Goal: Transaction & Acquisition: Purchase product/service

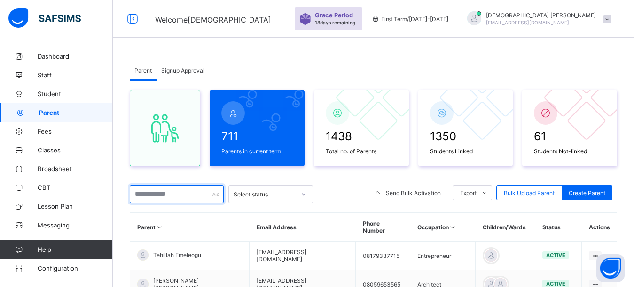
click at [163, 193] on input "text" at bounding box center [177, 195] width 94 height 18
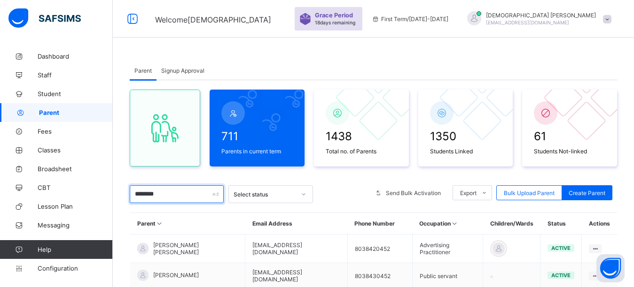
type input "********"
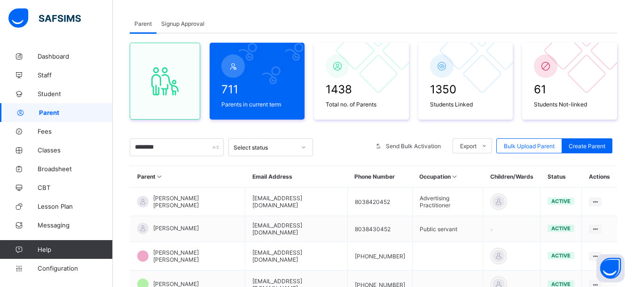
scroll to position [94, 0]
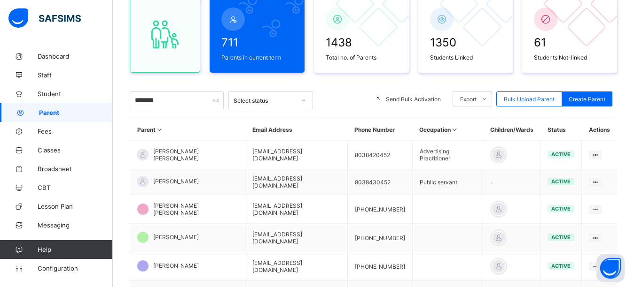
click at [426, 79] on div "711 Parents in current term 1438 Total no. of Parents 1350 Students Linked 61 S…" at bounding box center [373, 229] width 487 height 487
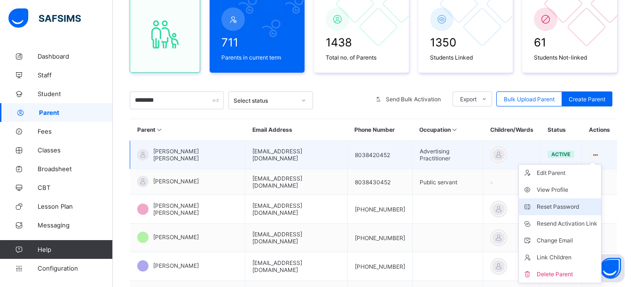
click at [584, 209] on div "Reset Password" at bounding box center [566, 206] width 61 height 9
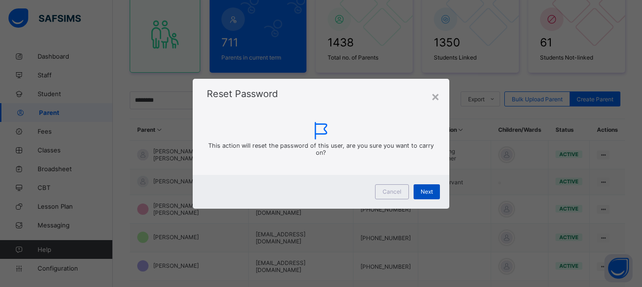
click at [433, 192] on span "Next" at bounding box center [426, 191] width 12 height 7
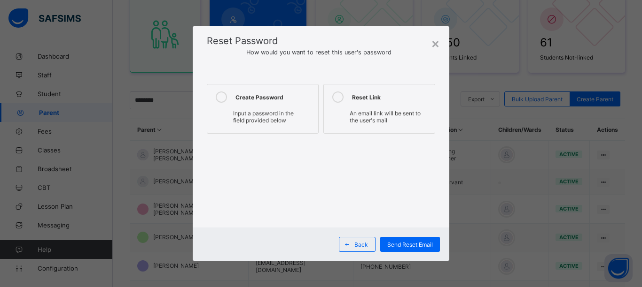
click at [219, 94] on icon at bounding box center [221, 97] width 11 height 11
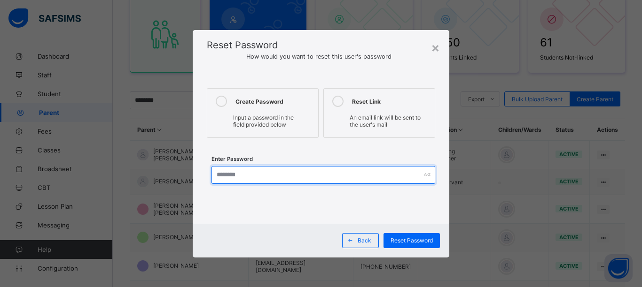
click at [242, 172] on input "text" at bounding box center [323, 175] width 224 height 18
type input "**********"
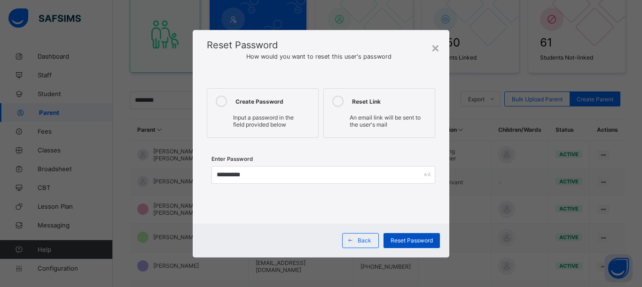
click at [408, 239] on span "Reset Password" at bounding box center [411, 240] width 42 height 7
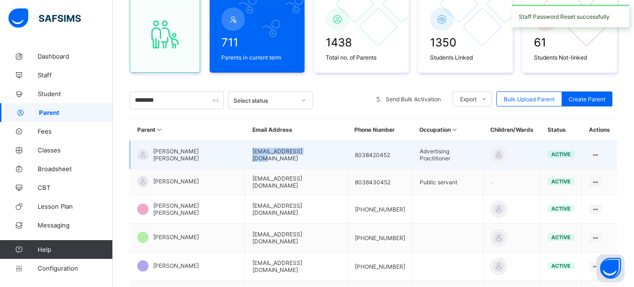
drag, startPoint x: 305, startPoint y: 159, endPoint x: 235, endPoint y: 165, distance: 70.2
click at [245, 165] on td "[EMAIL_ADDRESS][DOMAIN_NAME]" at bounding box center [296, 155] width 102 height 29
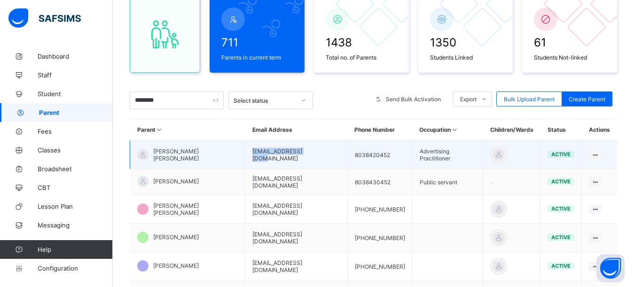
copy td "[EMAIL_ADDRESS][DOMAIN_NAME]"
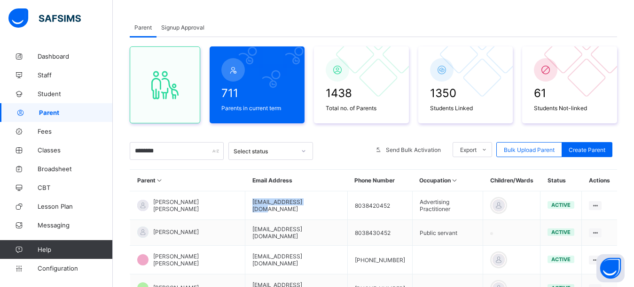
scroll to position [0, 0]
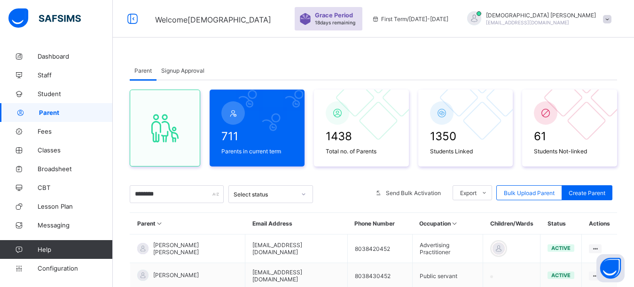
click at [481, 18] on div at bounding box center [474, 18] width 14 height 14
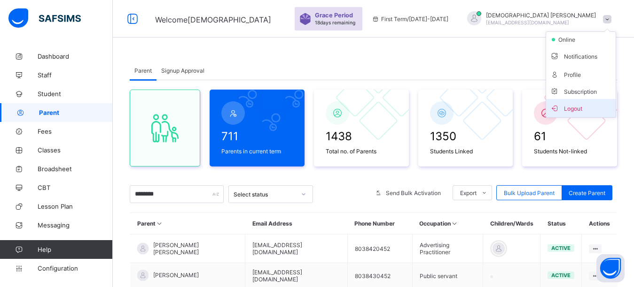
click at [562, 112] on span "Logout" at bounding box center [581, 108] width 62 height 11
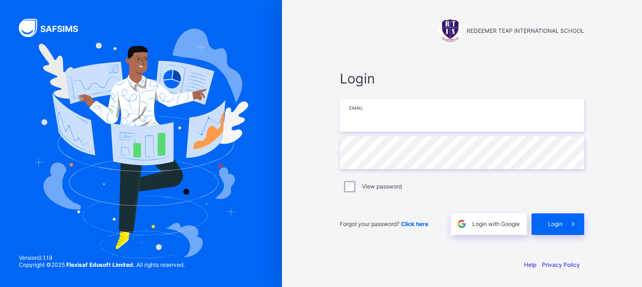
click at [392, 122] on input "email" at bounding box center [462, 115] width 244 height 33
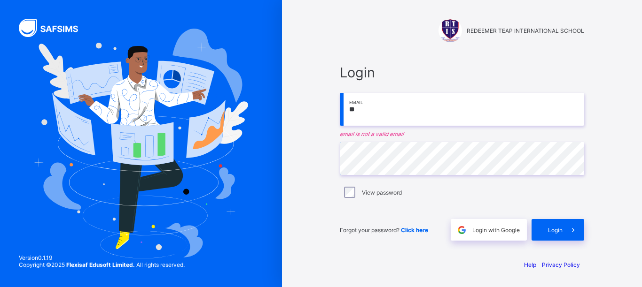
type input "*"
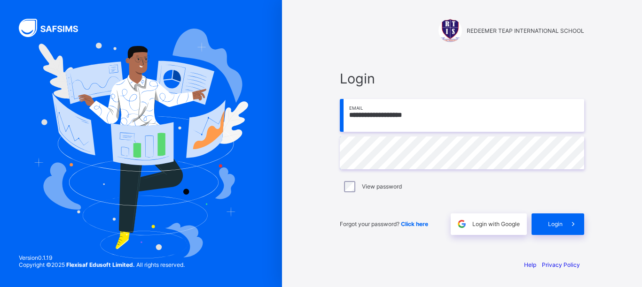
type input "**********"
click at [557, 225] on span "Login" at bounding box center [555, 224] width 15 height 7
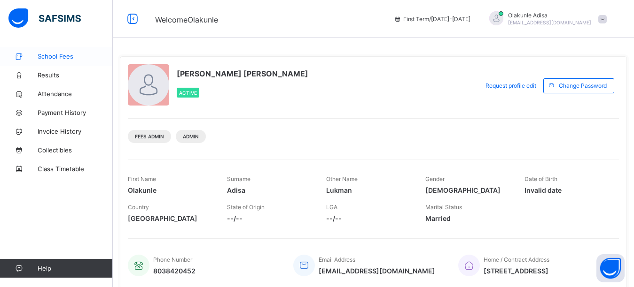
click at [72, 60] on link "School Fees" at bounding box center [56, 56] width 113 height 19
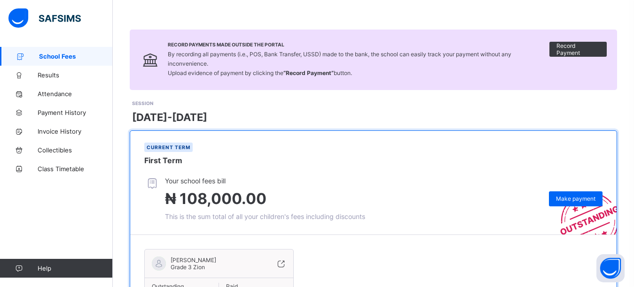
scroll to position [113, 0]
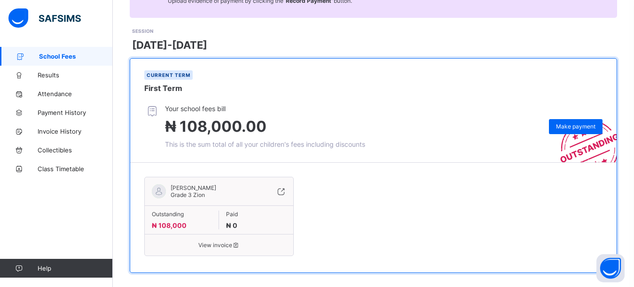
click at [206, 242] on span "View invoice" at bounding box center [219, 245] width 134 height 7
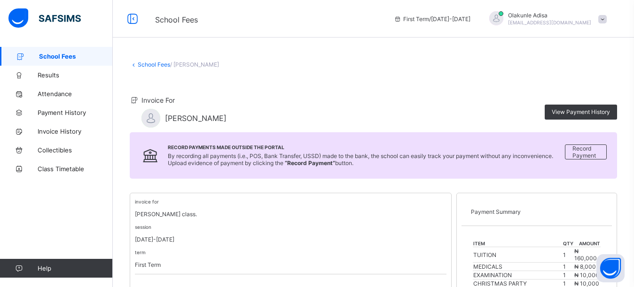
click at [503, 22] on div at bounding box center [496, 18] width 14 height 14
click at [573, 91] on span "Logout" at bounding box center [576, 92] width 62 height 11
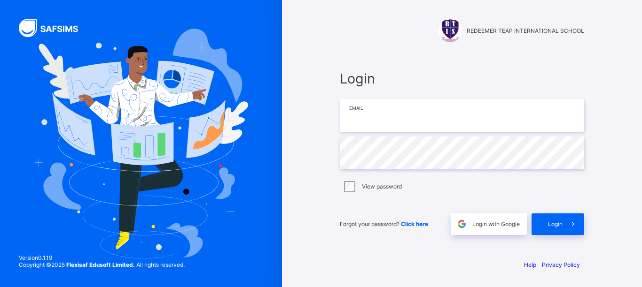
type input "**********"
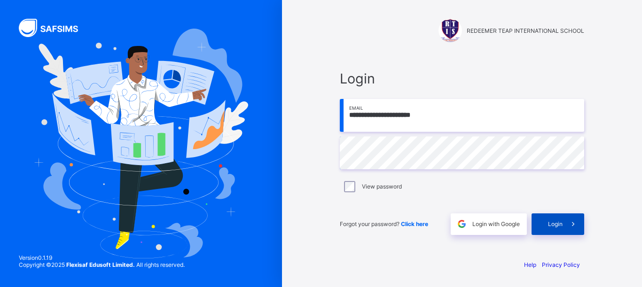
click at [554, 225] on span "Login" at bounding box center [555, 224] width 15 height 7
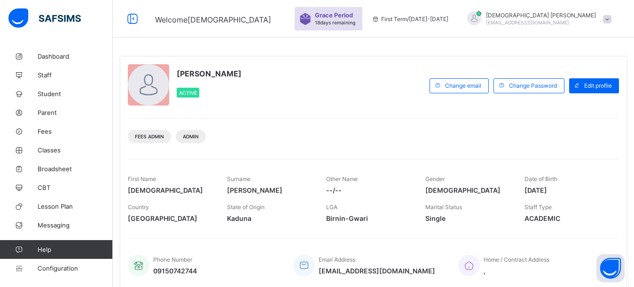
click at [254, 42] on div "[PERSON_NAME] Active Change email Change Password Edit profile Fees Admin Admin…" at bounding box center [373, 244] width 521 height 488
click at [41, 152] on span "Classes" at bounding box center [75, 151] width 75 height 8
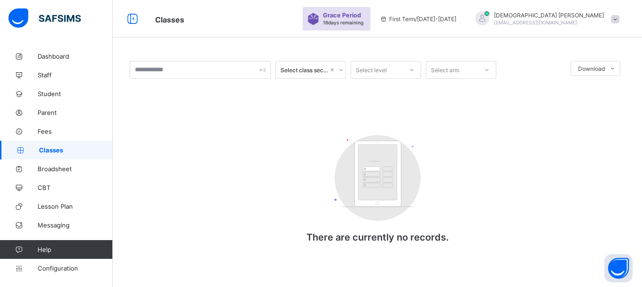
click at [152, 52] on div "Select class section Select level Select arm Download Pdf Report Excel Report C…" at bounding box center [377, 161] width 529 height 229
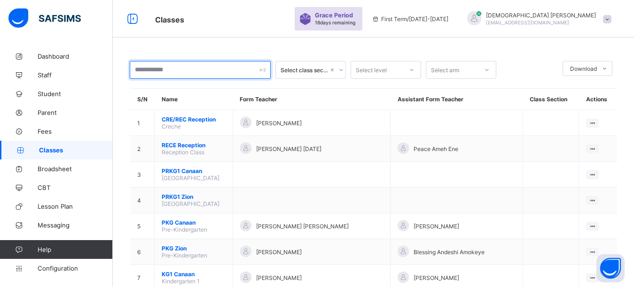
click at [186, 70] on input "text" at bounding box center [200, 70] width 141 height 18
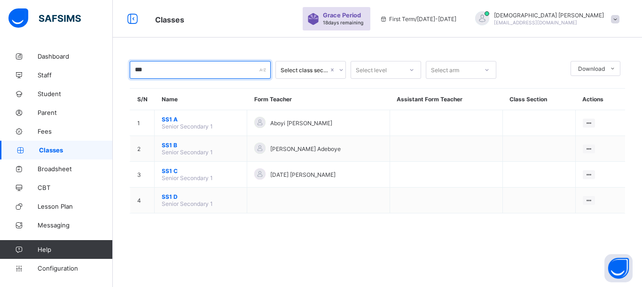
type input "***"
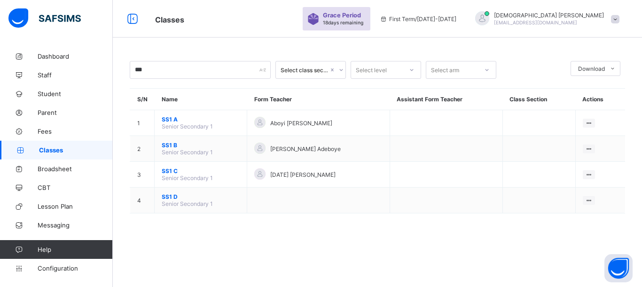
click at [189, 47] on div "*** Select class section Select level Select arm Download Pdf Report Excel Repo…" at bounding box center [377, 142] width 529 height 190
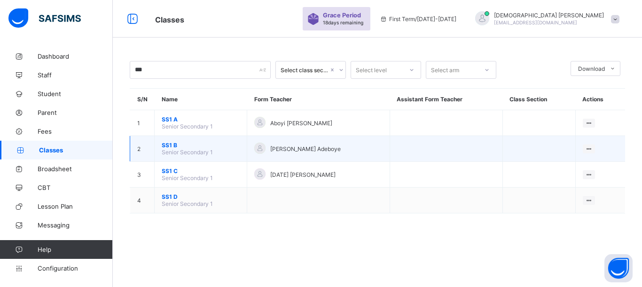
click at [165, 147] on span "SS1 B" at bounding box center [201, 145] width 78 height 7
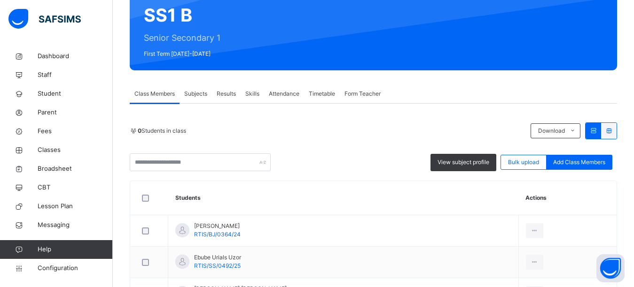
scroll to position [94, 0]
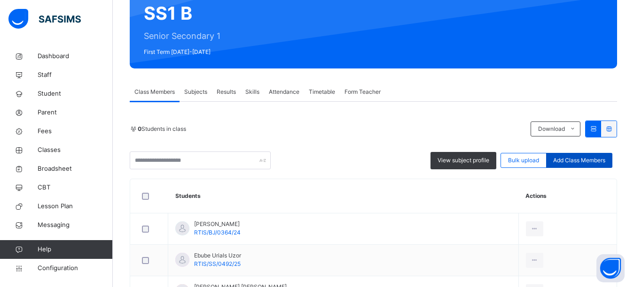
click at [589, 162] on span "Add Class Members" at bounding box center [579, 160] width 52 height 8
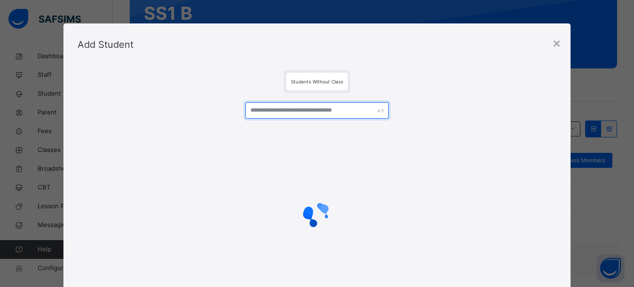
click at [267, 114] on input "text" at bounding box center [317, 110] width 144 height 16
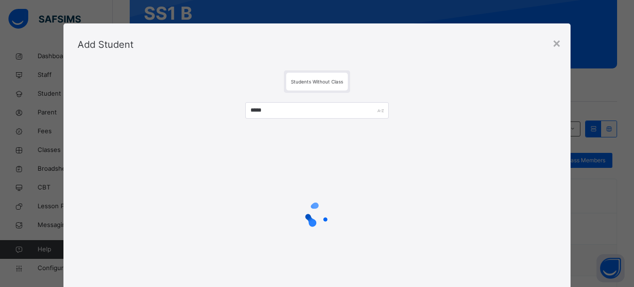
click at [239, 77] on div "Students Without Class" at bounding box center [316, 81] width 479 height 23
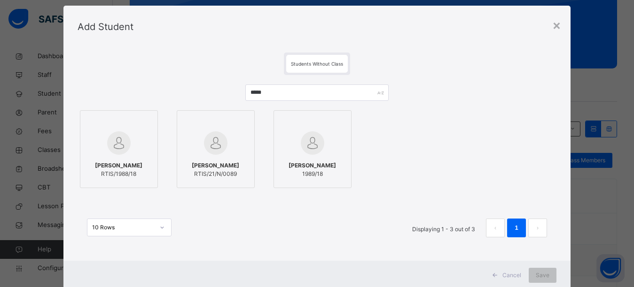
scroll to position [44, 0]
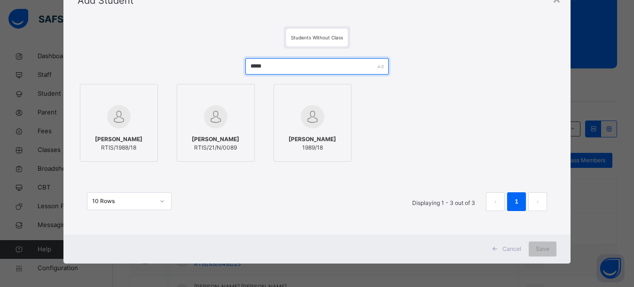
click at [278, 66] on input "*****" at bounding box center [317, 66] width 144 height 16
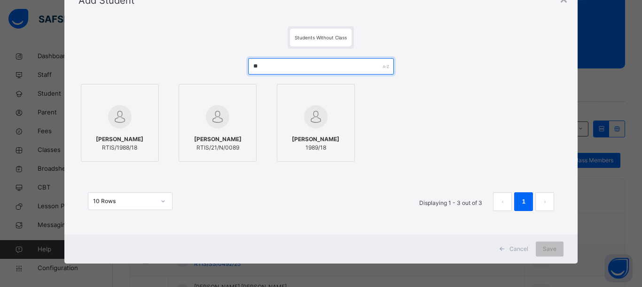
type input "*"
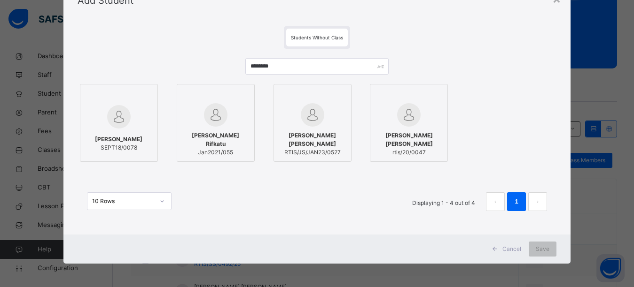
click at [385, 35] on div "Students Without Class" at bounding box center [316, 37] width 479 height 23
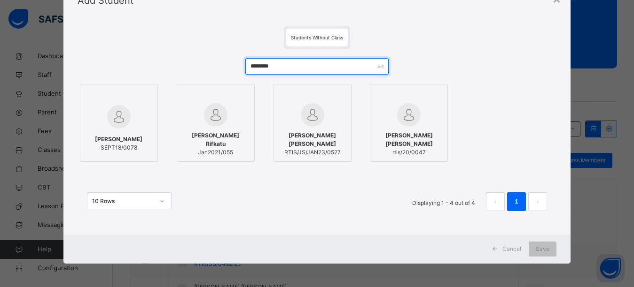
click at [276, 65] on input "********" at bounding box center [317, 66] width 144 height 16
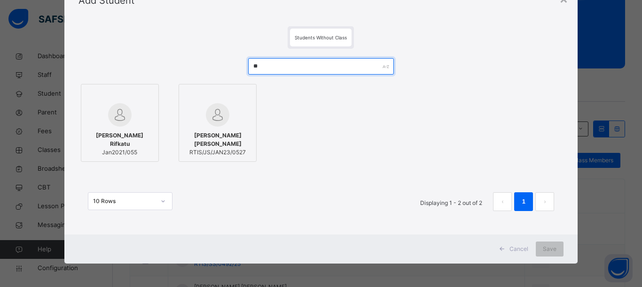
type input "*"
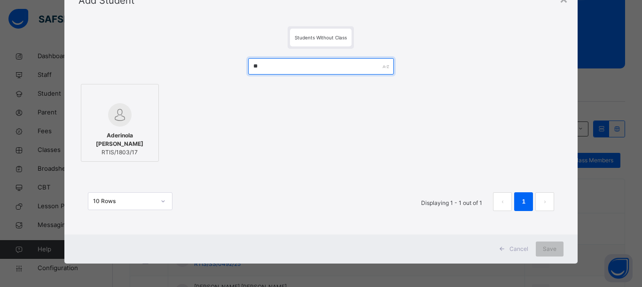
type input "*"
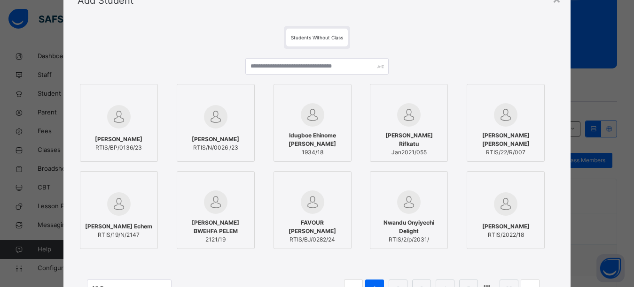
click at [514, 50] on div "Olive [PERSON_NAME] RTIS/BP/0136/23 Oluwafunmilayo Eyituoyo [PERSON_NAME] RTIS/…" at bounding box center [316, 183] width 479 height 269
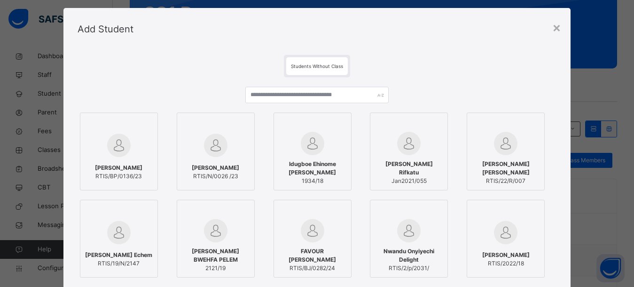
scroll to position [0, 0]
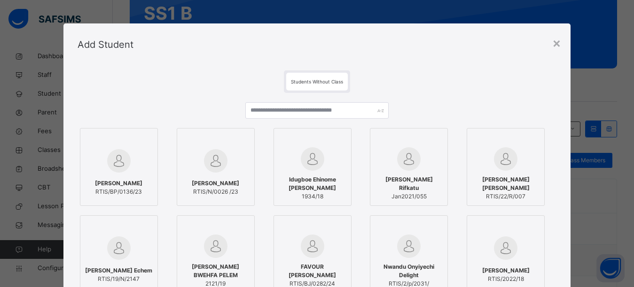
click at [558, 43] on div "×" at bounding box center [556, 43] width 9 height 20
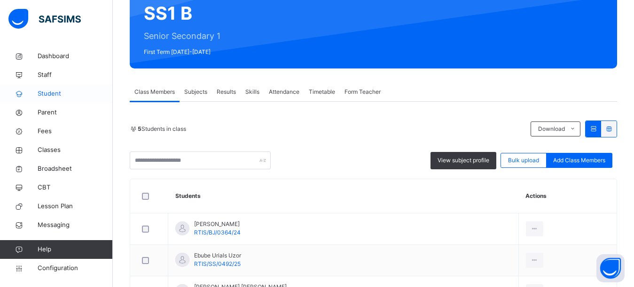
click at [49, 95] on span "Student" at bounding box center [75, 93] width 75 height 9
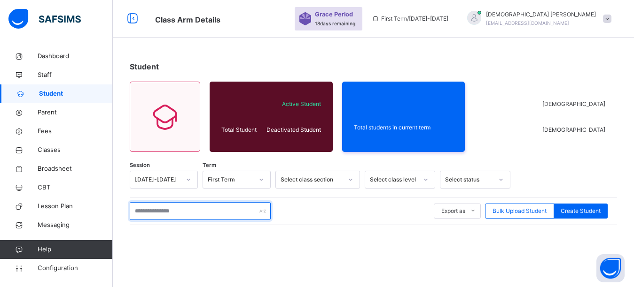
click at [172, 214] on input "text" at bounding box center [200, 211] width 141 height 18
type input "*****"
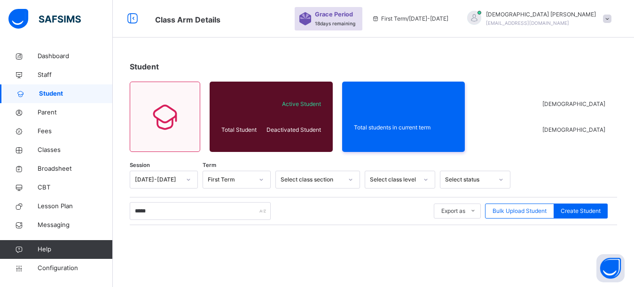
click at [260, 51] on div "Student Total Student Active Student Deactivated Student Total students in curr…" at bounding box center [373, 232] width 521 height 371
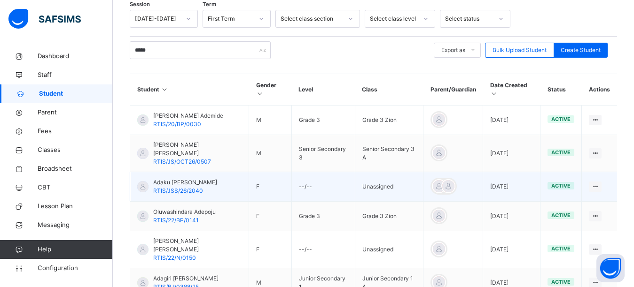
scroll to position [159, 0]
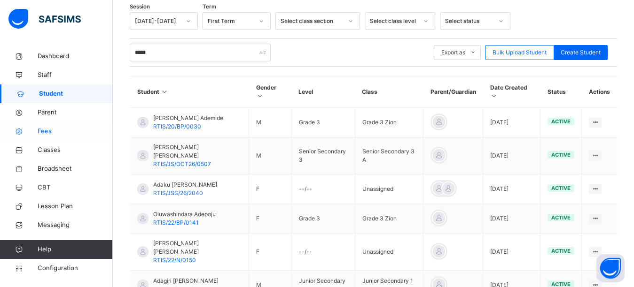
click at [51, 131] on span "Fees" at bounding box center [75, 131] width 75 height 9
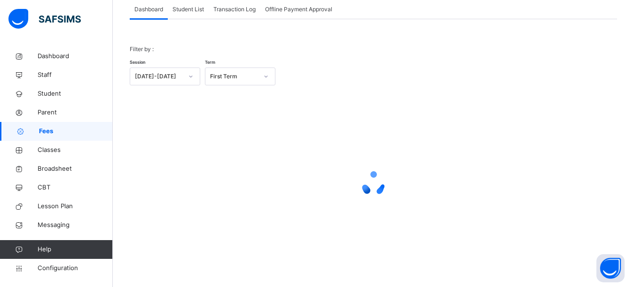
scroll to position [61, 0]
click at [192, 8] on span "Student List" at bounding box center [187, 9] width 31 height 8
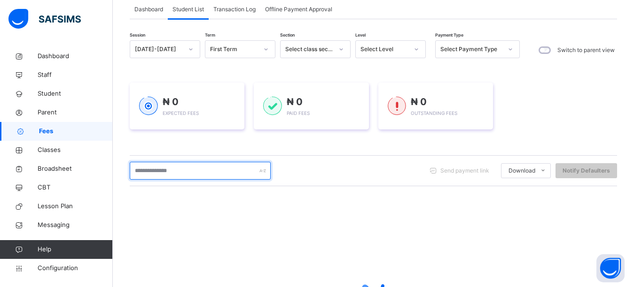
click at [169, 175] on input "text" at bounding box center [200, 171] width 141 height 18
type input "*****"
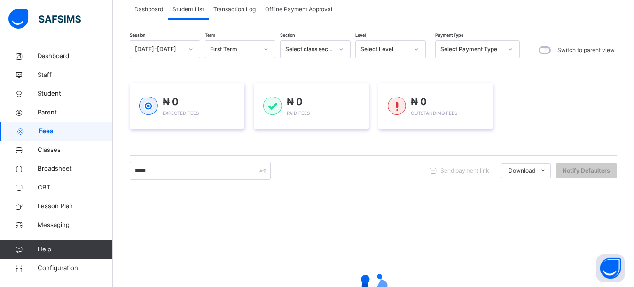
click at [151, 143] on div "₦ 0 Expected Fees ₦ 0 Paid Fees ₦ 0 Outstanding Fees" at bounding box center [373, 106] width 487 height 75
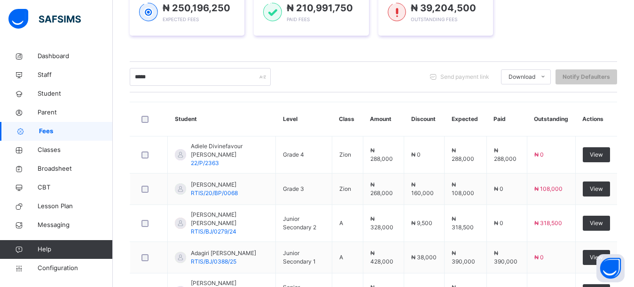
scroll to position [249, 0]
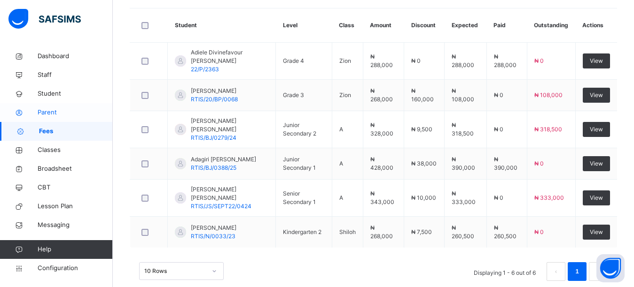
click at [58, 112] on span "Parent" at bounding box center [75, 112] width 75 height 9
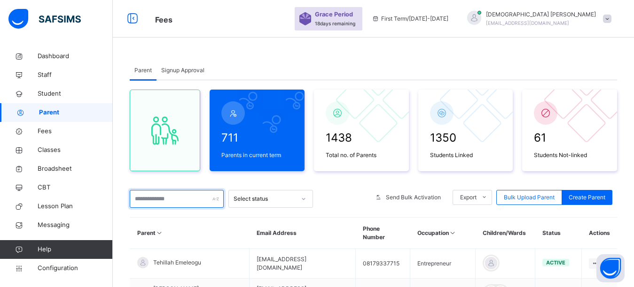
click at [182, 202] on input "text" at bounding box center [177, 199] width 94 height 18
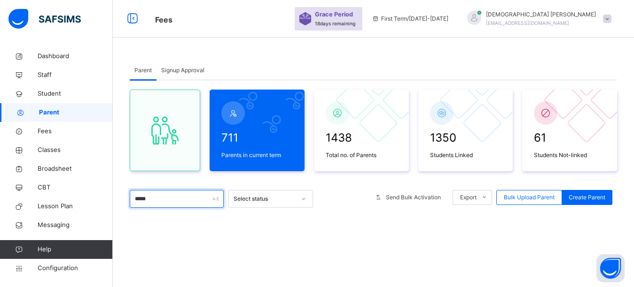
type input "*****"
click at [241, 60] on div "Parent Signup Approval Parent Signup Approval 711 Parents in current term 1438 …" at bounding box center [373, 233] width 521 height 372
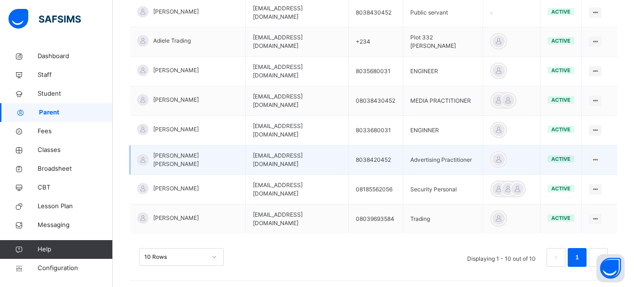
scroll to position [311, 0]
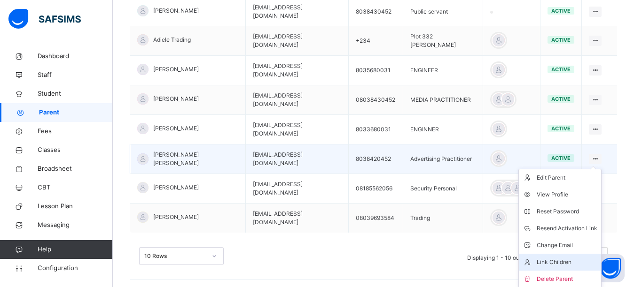
click at [563, 258] on div "Link Children" at bounding box center [566, 262] width 61 height 9
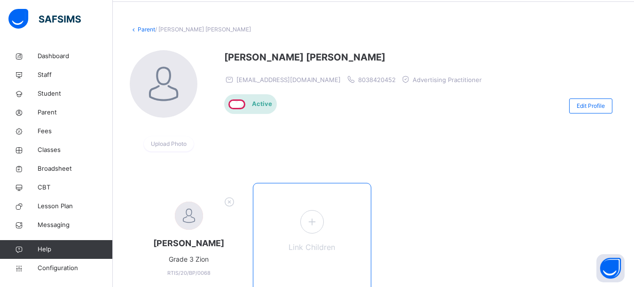
scroll to position [82, 0]
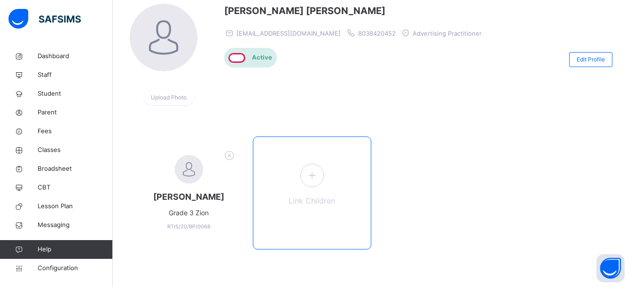
click at [311, 180] on icon at bounding box center [311, 175] width 17 height 18
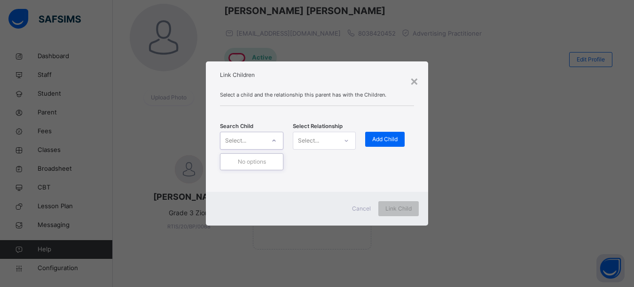
click at [262, 144] on div "Select..." at bounding box center [242, 141] width 44 height 15
click at [261, 139] on div "Select..." at bounding box center [242, 141] width 44 height 15
click at [259, 139] on div "Select..." at bounding box center [242, 141] width 44 height 15
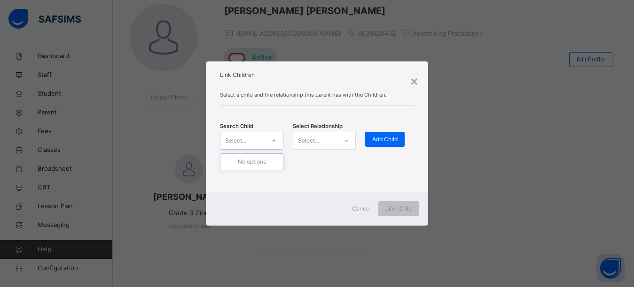
click at [259, 139] on div "Select..." at bounding box center [242, 141] width 44 height 15
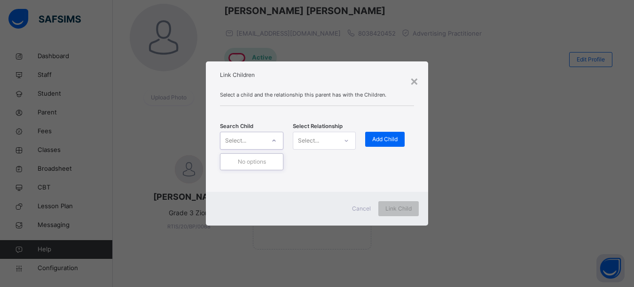
click at [259, 139] on div "Select..." at bounding box center [242, 141] width 44 height 15
click at [259, 138] on div "Select..." at bounding box center [242, 141] width 44 height 15
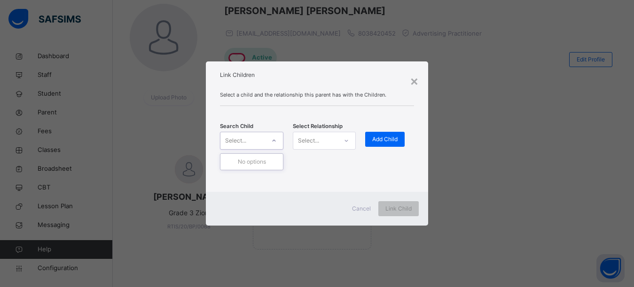
click at [266, 121] on div "Search Child 0 results available. Use Up and Down to choose options, press Ente…" at bounding box center [317, 140] width 194 height 41
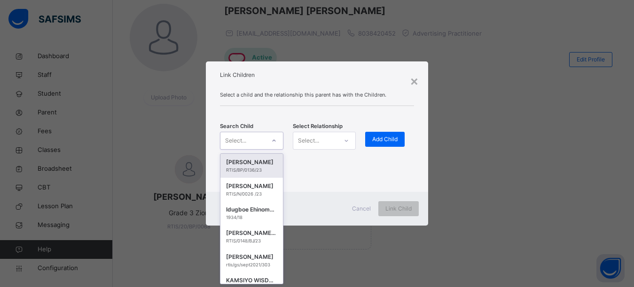
click at [257, 144] on div "Select..." at bounding box center [242, 141] width 44 height 15
click at [261, 144] on div "Select..." at bounding box center [242, 141] width 44 height 15
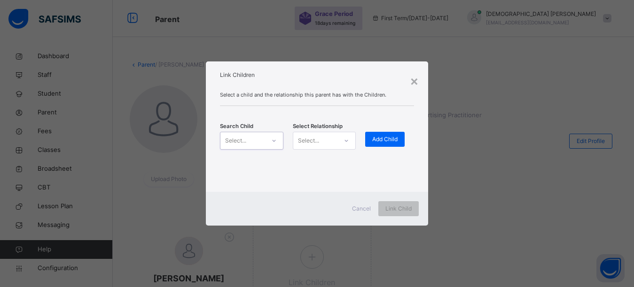
scroll to position [0, 0]
click at [259, 143] on div "Select..." at bounding box center [242, 141] width 44 height 15
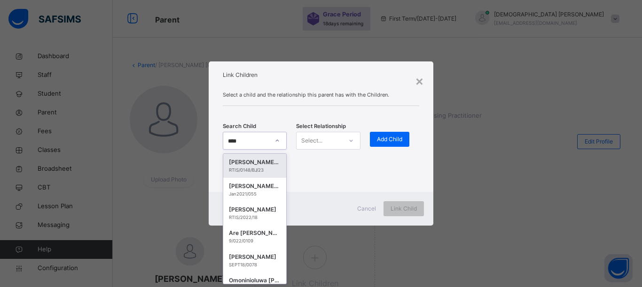
type input "*****"
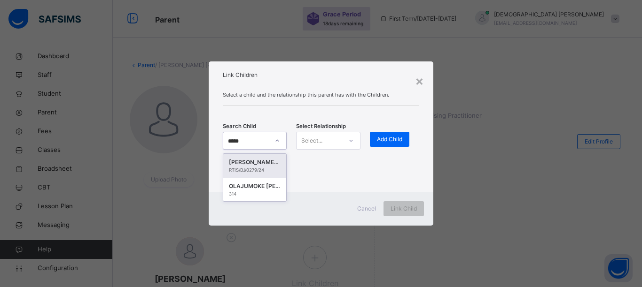
click at [264, 166] on div "[PERSON_NAME] [PERSON_NAME]" at bounding box center [255, 162] width 52 height 9
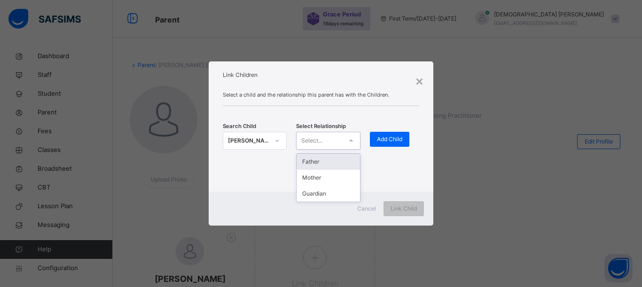
click at [321, 143] on div "Select..." at bounding box center [311, 141] width 21 height 18
click at [324, 165] on div "Father" at bounding box center [327, 162] width 63 height 16
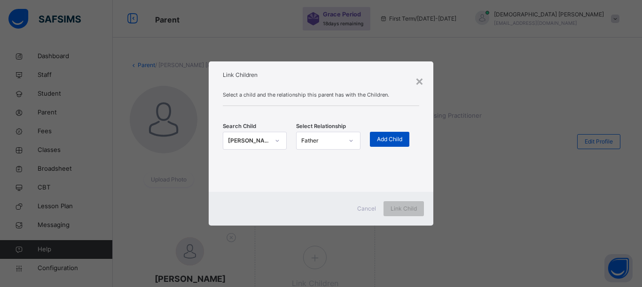
click at [379, 139] on span "Add Child" at bounding box center [389, 139] width 25 height 8
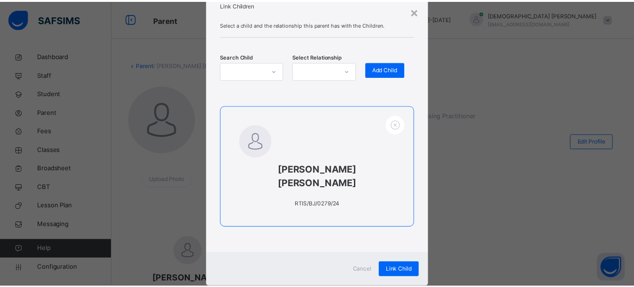
scroll to position [42, 0]
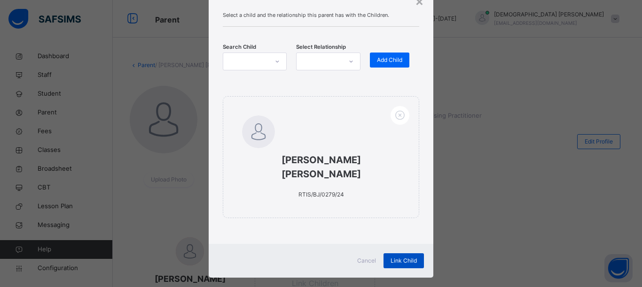
click at [398, 257] on span "Link Child" at bounding box center [403, 261] width 26 height 8
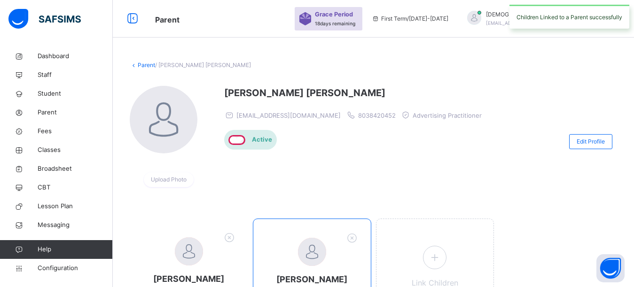
scroll to position [72, 0]
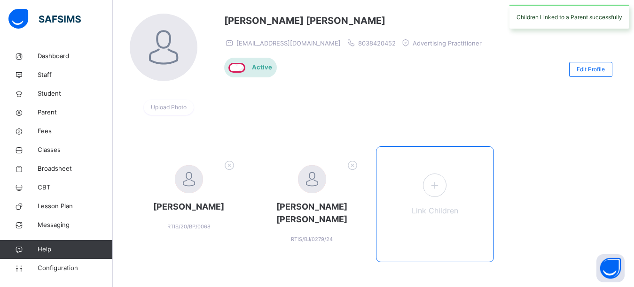
click at [436, 187] on icon at bounding box center [434, 185] width 17 height 18
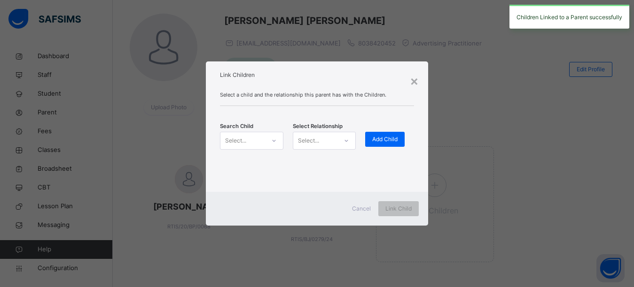
click at [247, 141] on div "Select..." at bounding box center [242, 141] width 44 height 15
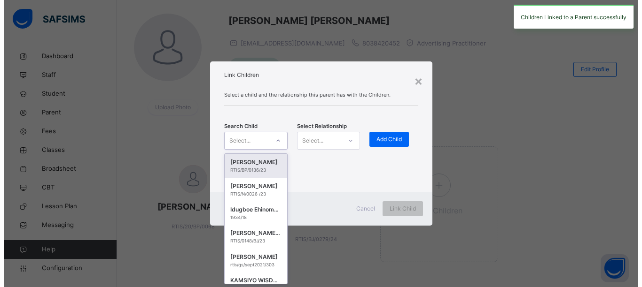
scroll to position [0, 0]
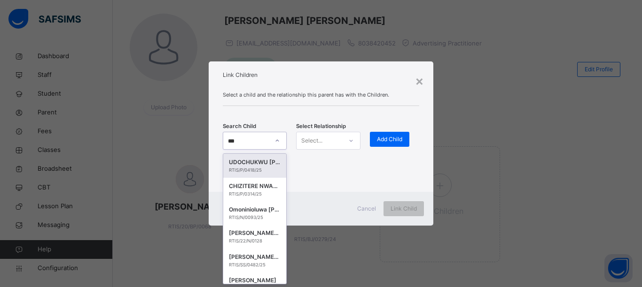
type input "****"
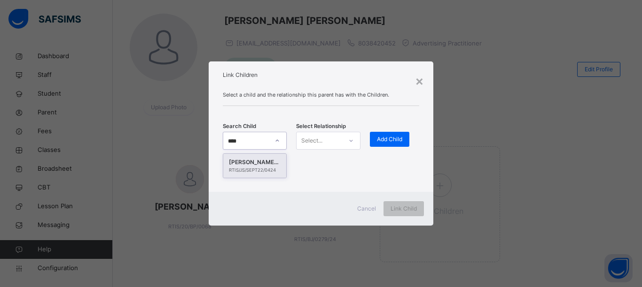
click at [266, 162] on div "[PERSON_NAME] [PERSON_NAME]" at bounding box center [255, 162] width 52 height 9
click at [332, 135] on div "Select..." at bounding box center [318, 141] width 45 height 15
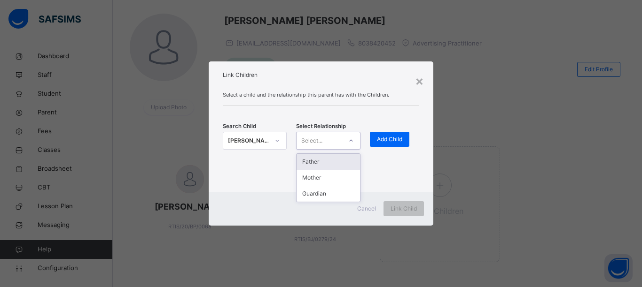
click at [325, 164] on div "Father" at bounding box center [327, 162] width 63 height 16
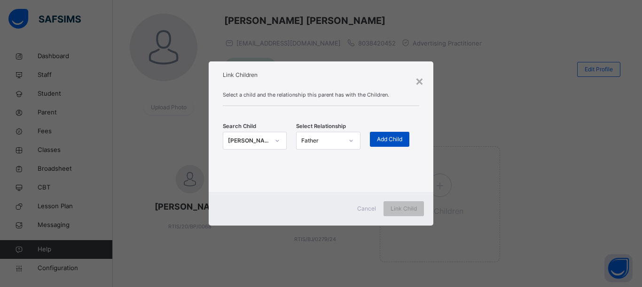
click at [405, 135] on div "Add Child" at bounding box center [389, 139] width 39 height 15
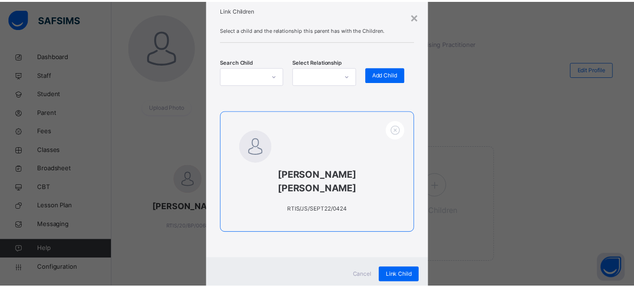
scroll to position [42, 0]
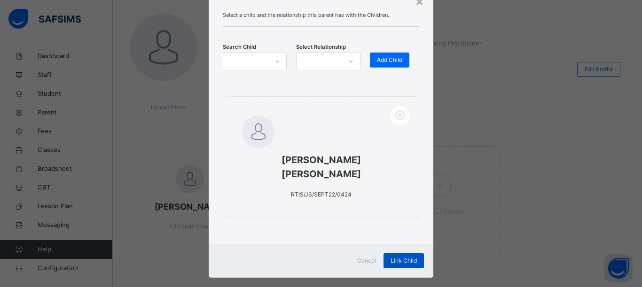
click at [400, 257] on span "Link Child" at bounding box center [403, 261] width 26 height 8
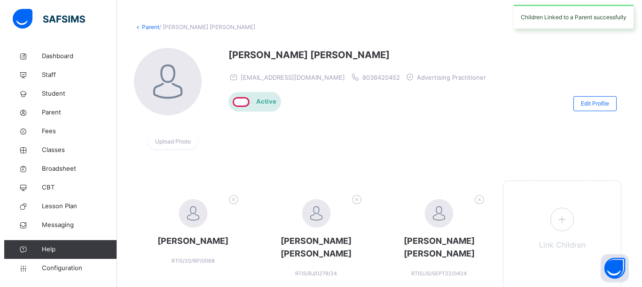
scroll to position [0, 0]
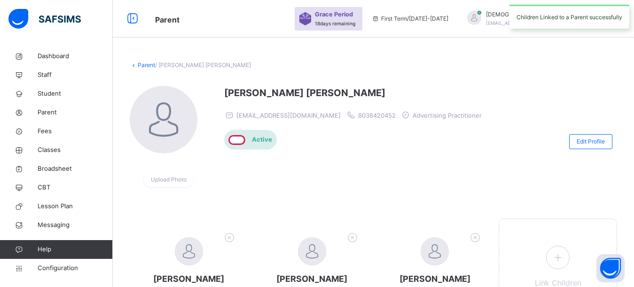
click at [488, 68] on div "Parent / [PERSON_NAME] [PERSON_NAME]" at bounding box center [373, 65] width 487 height 8
click at [481, 13] on div at bounding box center [474, 18] width 14 height 14
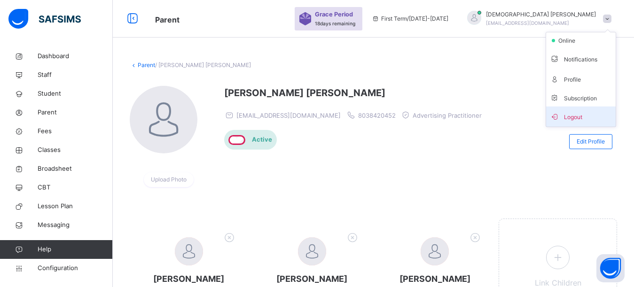
click at [579, 115] on span "Logout" at bounding box center [581, 116] width 62 height 13
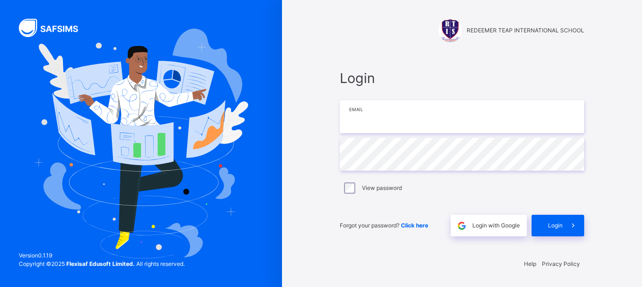
type input "**********"
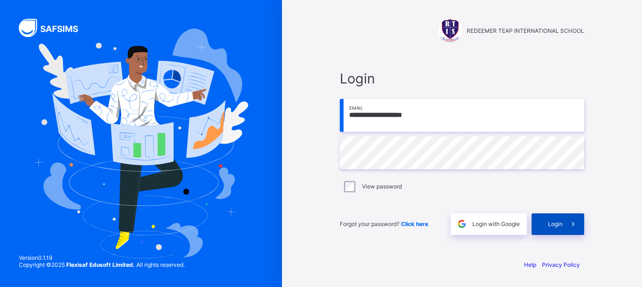
click at [549, 220] on div "Login" at bounding box center [557, 225] width 53 height 22
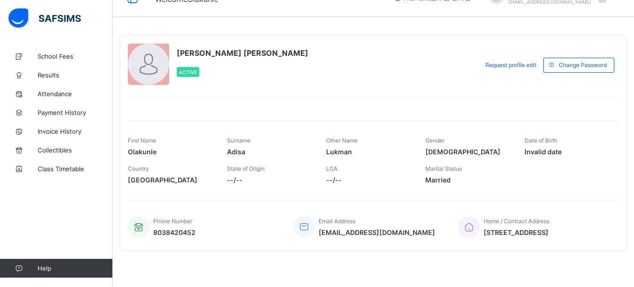
scroll to position [22, 0]
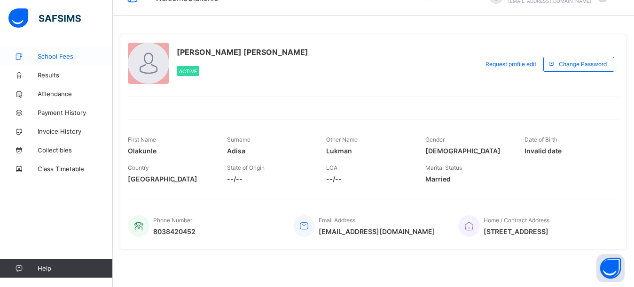
click at [52, 54] on span "School Fees" at bounding box center [75, 57] width 75 height 8
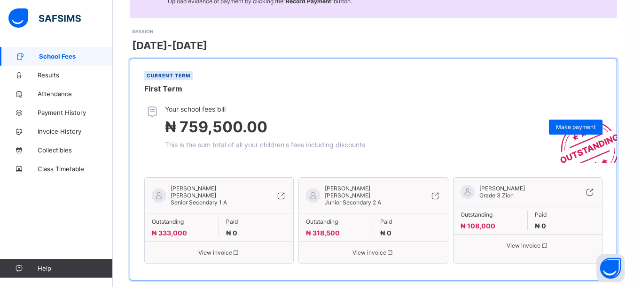
scroll to position [113, 0]
click at [456, 105] on div "Your school fees bill ₦ 759,500.00 This is the sum total of all your children's…" at bounding box center [380, 127] width 472 height 44
click at [523, 242] on span "View invoice" at bounding box center [527, 245] width 134 height 7
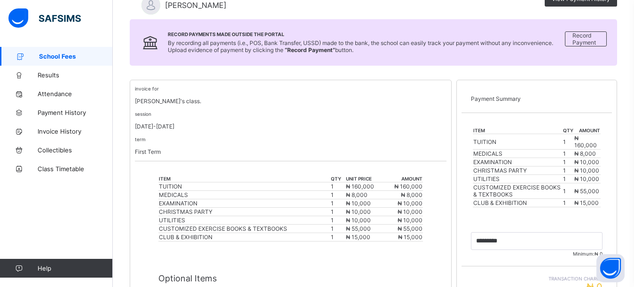
click at [413, 116] on div "session 2025-2026" at bounding box center [290, 120] width 311 height 20
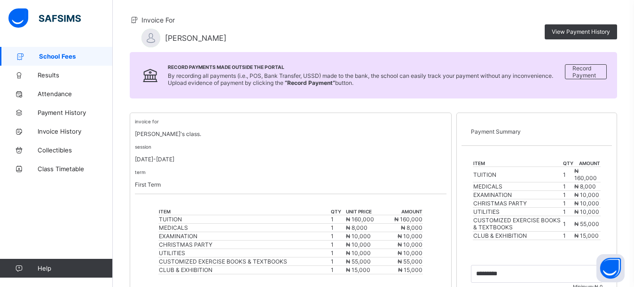
scroll to position [77, 0]
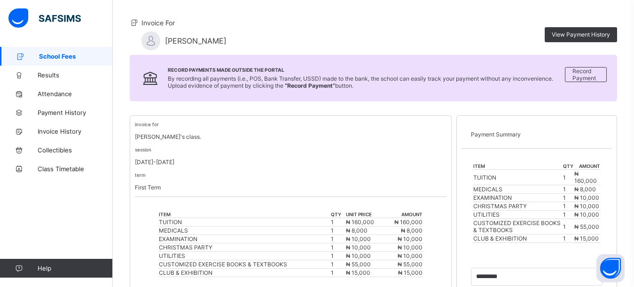
click at [60, 55] on span "School Fees" at bounding box center [76, 57] width 74 height 8
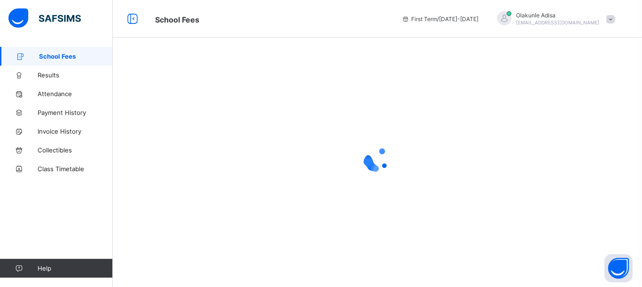
click at [60, 55] on span "School Fees" at bounding box center [76, 57] width 74 height 8
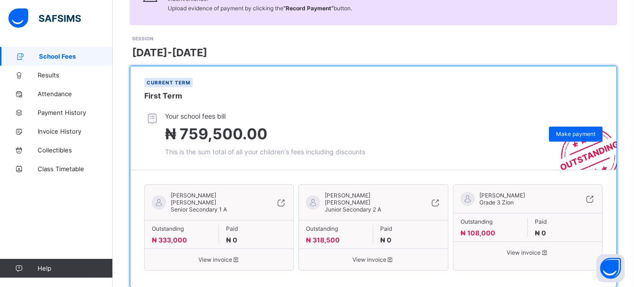
scroll to position [113, 0]
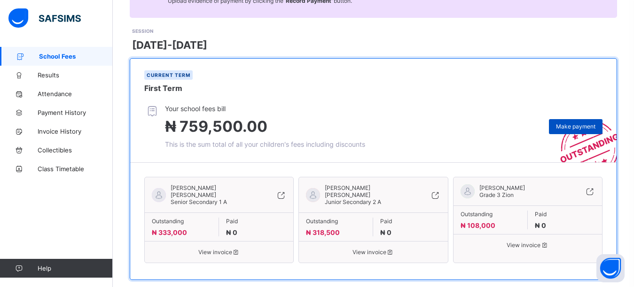
click at [571, 123] on span "Make payment" at bounding box center [575, 126] width 39 height 7
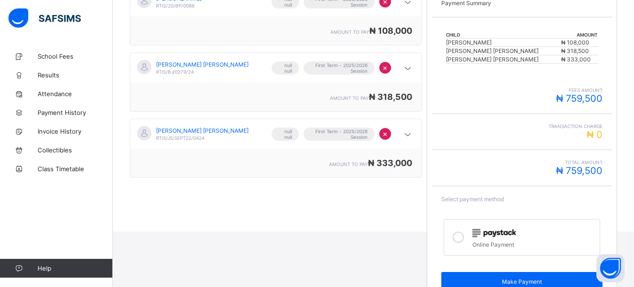
scroll to position [212, 0]
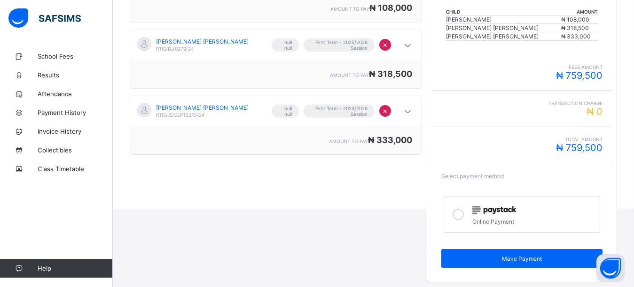
click at [459, 213] on icon at bounding box center [457, 214] width 11 height 11
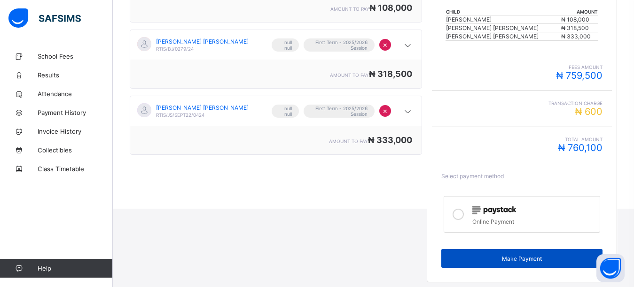
click at [466, 258] on span "Make Payment" at bounding box center [521, 259] width 147 height 7
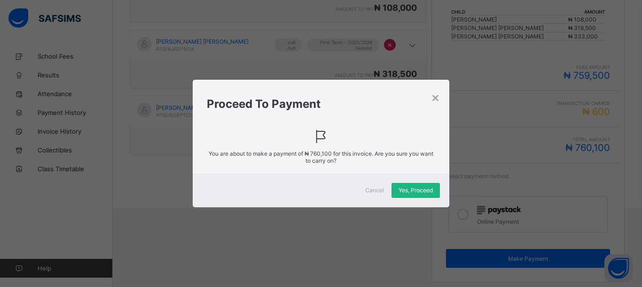
click at [418, 190] on span "Yes, Proceed" at bounding box center [415, 190] width 34 height 7
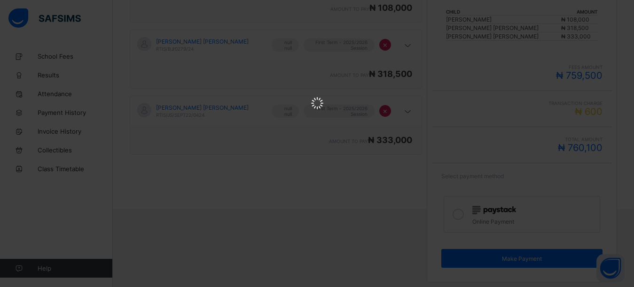
scroll to position [0, 0]
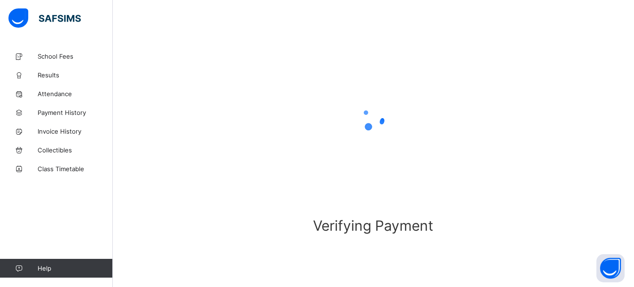
scroll to position [72, 0]
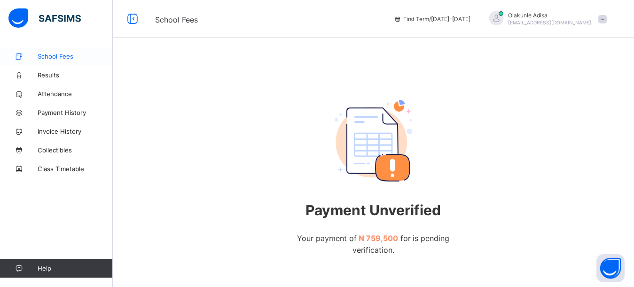
click at [40, 58] on span "School Fees" at bounding box center [75, 57] width 75 height 8
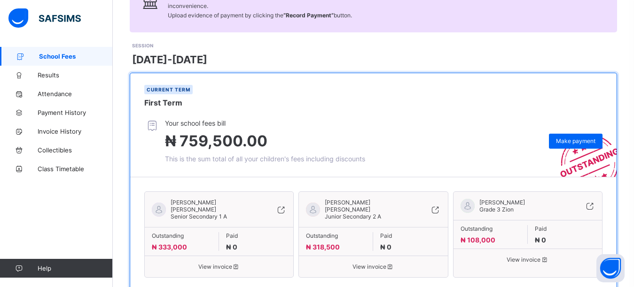
scroll to position [113, 0]
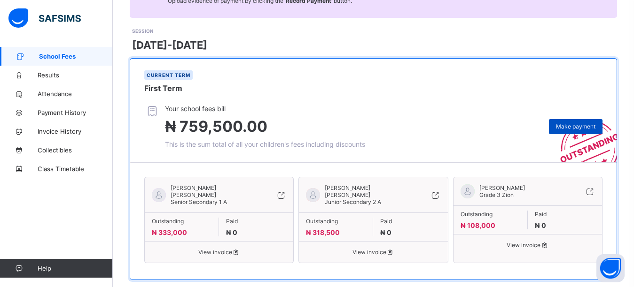
click at [579, 123] on span "Make payment" at bounding box center [575, 126] width 39 height 7
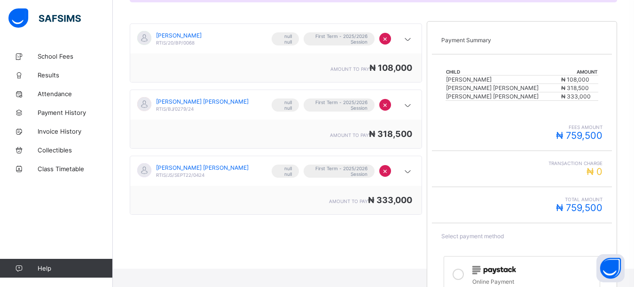
scroll to position [212, 0]
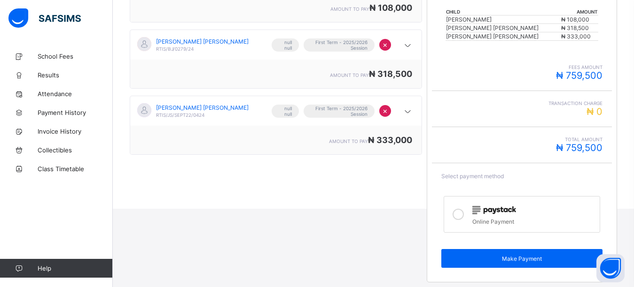
click at [458, 216] on icon at bounding box center [457, 214] width 11 height 11
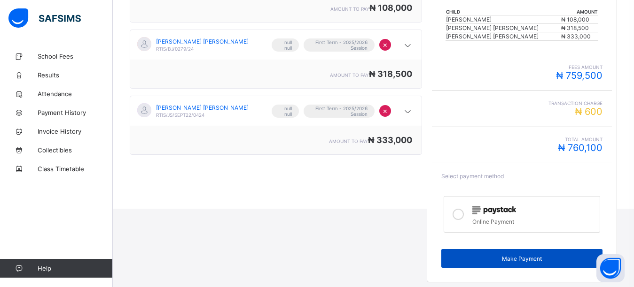
click at [462, 256] on span "Make Payment" at bounding box center [521, 259] width 147 height 7
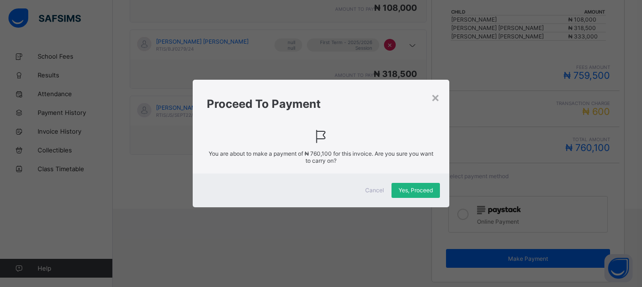
click at [412, 195] on div "Yes, Proceed" at bounding box center [415, 190] width 48 height 15
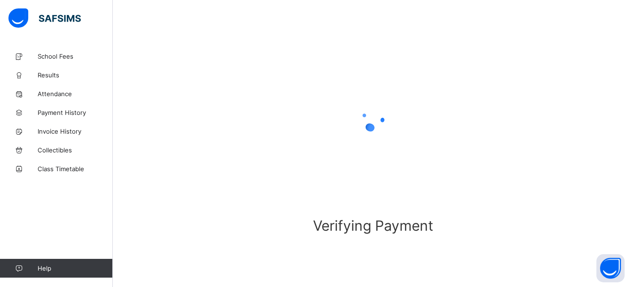
scroll to position [72, 0]
